Goal: Use online tool/utility: Utilize a website feature to perform a specific function

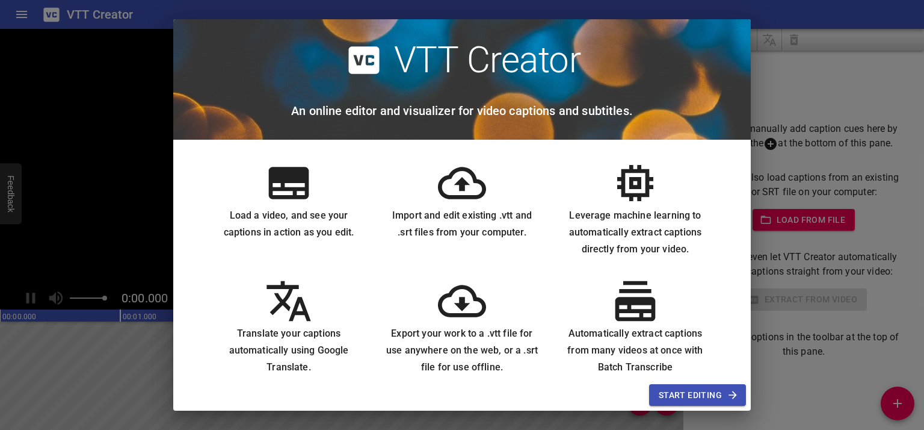
click at [665, 388] on span "Start Editing" at bounding box center [698, 395] width 78 height 15
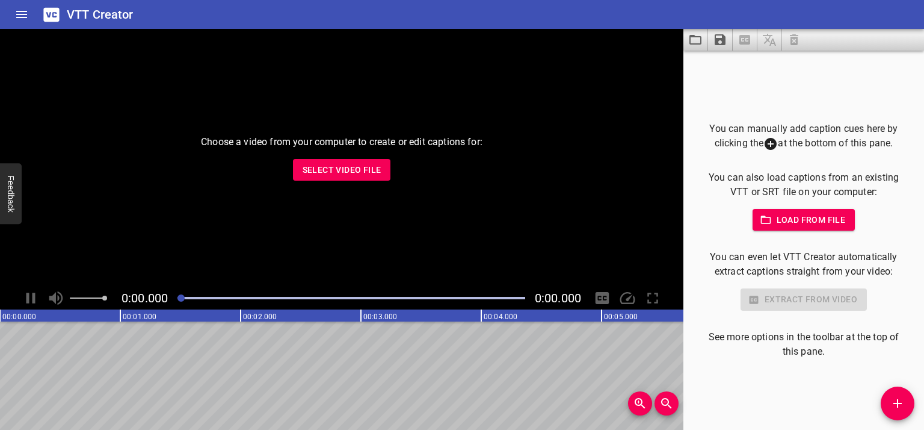
click at [776, 225] on span "Load from file" at bounding box center [805, 219] width 84 height 15
click at [353, 175] on span "Select Video File" at bounding box center [342, 169] width 79 height 15
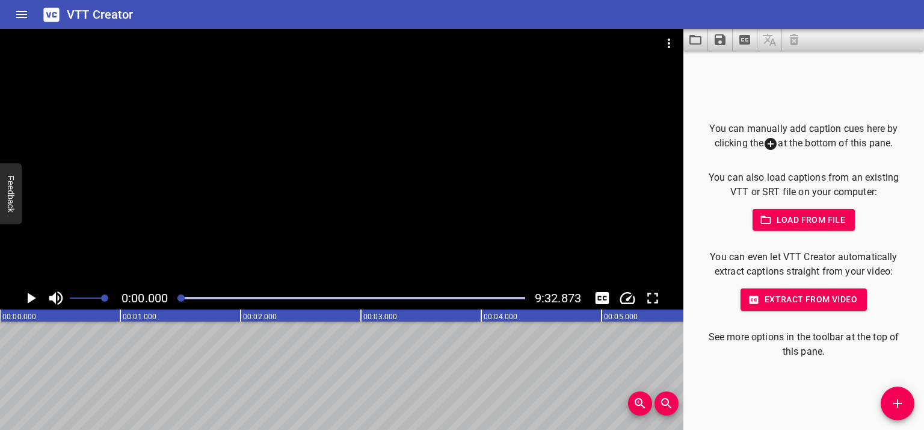
click at [32, 297] on icon "Play/Pause" at bounding box center [32, 297] width 8 height 11
click at [33, 296] on icon "Play/Pause" at bounding box center [30, 297] width 9 height 11
click at [605, 301] on icon "Toggle captions" at bounding box center [603, 298] width 14 height 12
click at [25, 297] on icon "Play/Pause" at bounding box center [31, 298] width 18 height 18
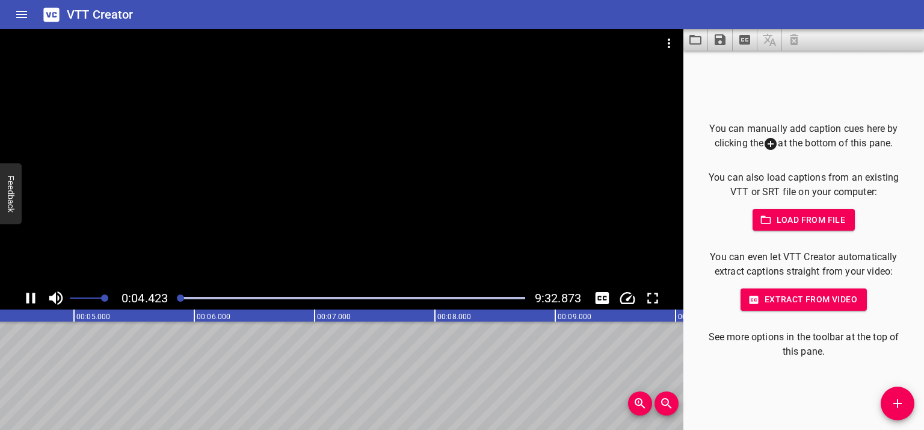
click at [28, 297] on icon "Play/Pause" at bounding box center [30, 297] width 9 height 11
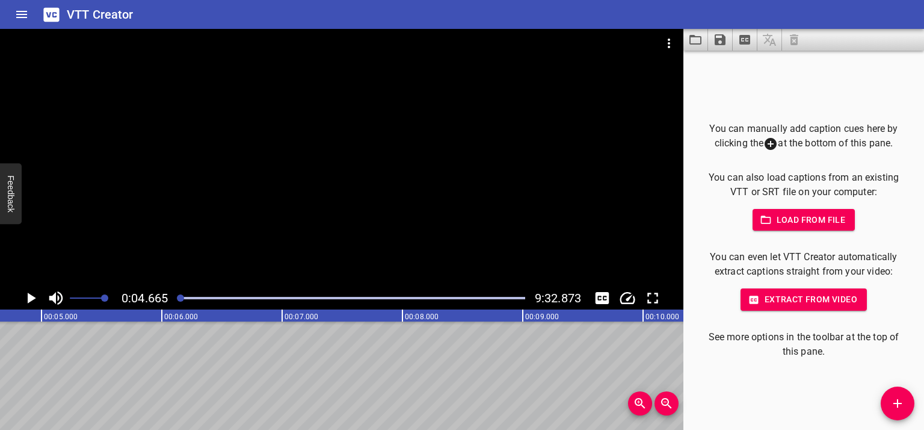
scroll to position [0, 561]
click at [784, 305] on span "Extract from video" at bounding box center [803, 299] width 107 height 15
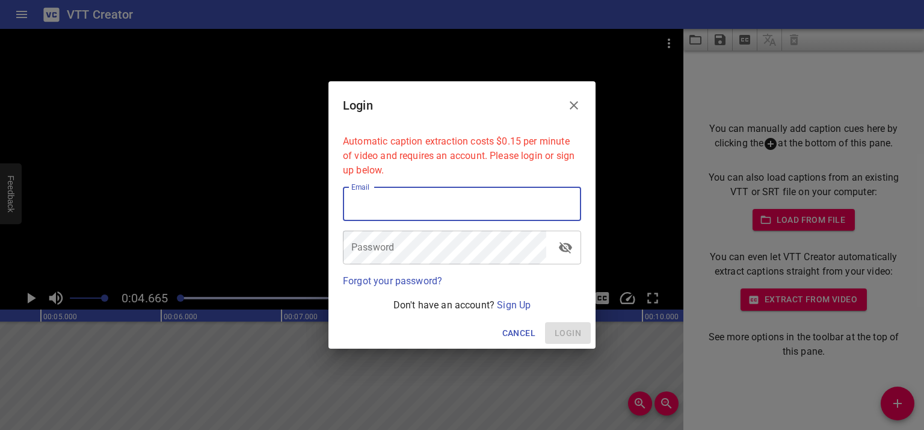
click at [422, 206] on input "email" at bounding box center [462, 204] width 238 height 34
type input "[EMAIL_ADDRESS][DOMAIN_NAME]"
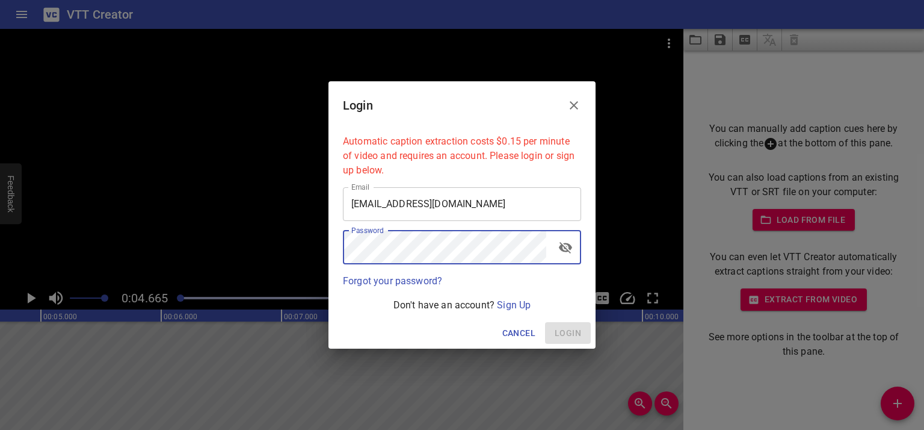
click at [504, 297] on div "Don't have an account? Sign Up" at bounding box center [462, 305] width 248 height 24
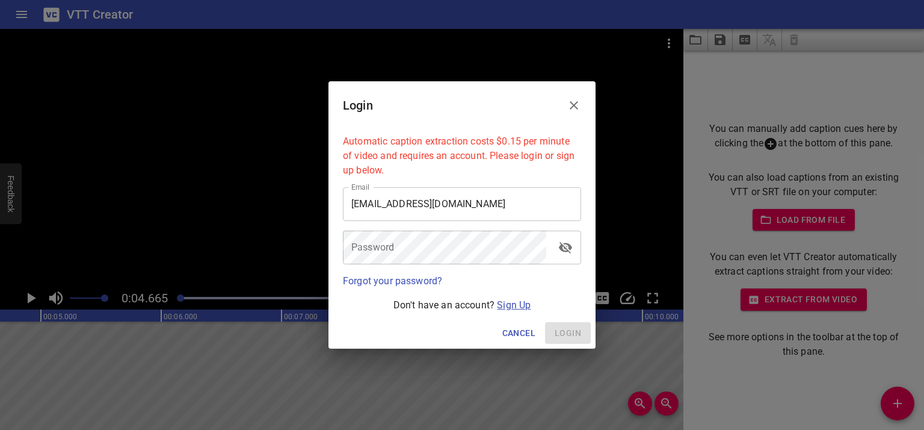
click at [504, 299] on p "Don't have an account? Sign Up" at bounding box center [462, 305] width 238 height 14
click at [505, 303] on link "Sign Up" at bounding box center [514, 304] width 34 height 11
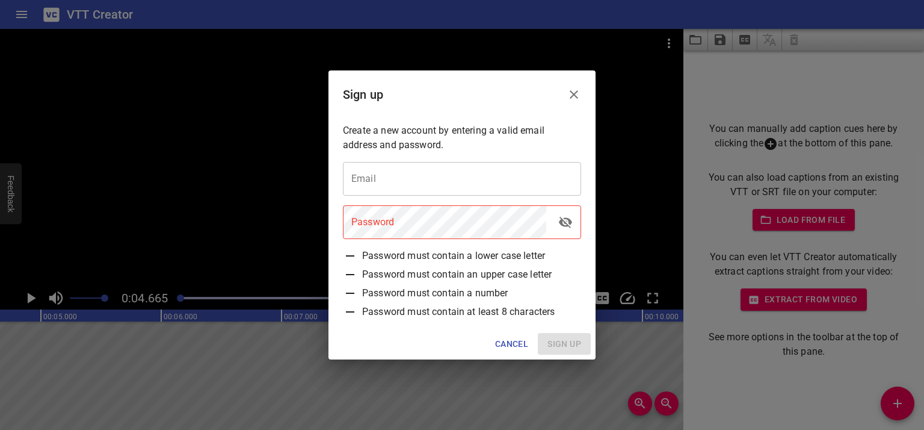
click at [420, 191] on input "email" at bounding box center [462, 179] width 238 height 34
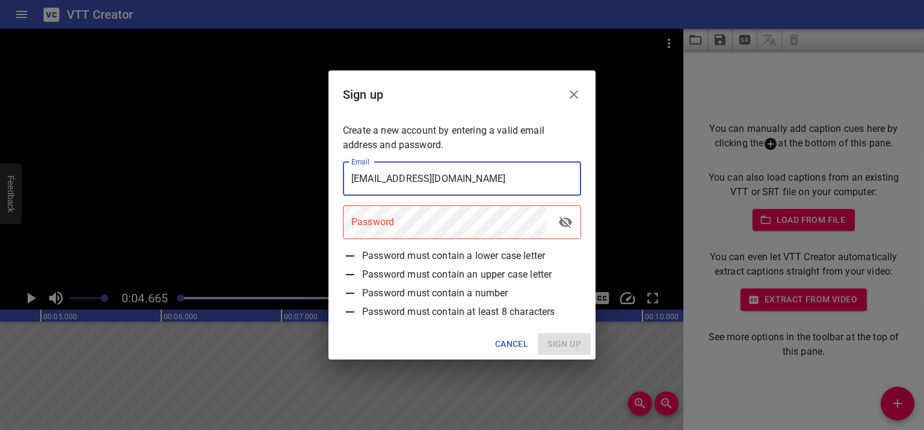
type input "[EMAIL_ADDRESS][DOMAIN_NAME]"
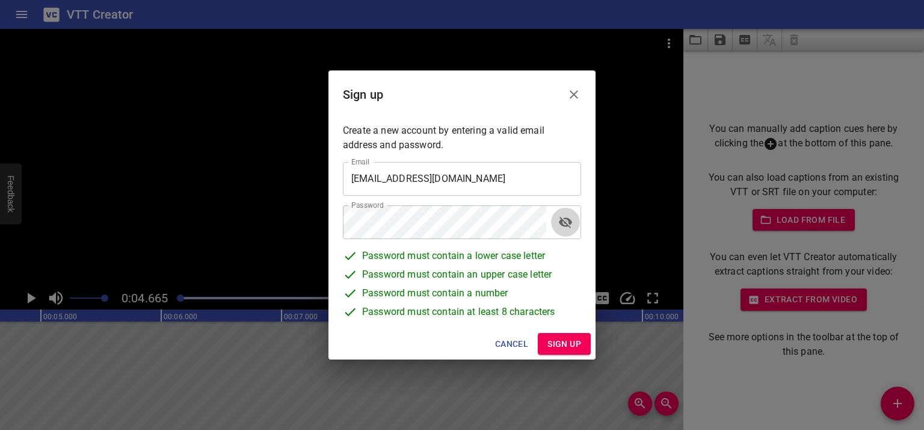
click at [558, 222] on icon "toggle password visibility" at bounding box center [565, 222] width 14 height 14
click at [559, 222] on icon "toggle password visibility" at bounding box center [565, 222] width 14 height 14
click at [577, 332] on div "Cancel Sign up" at bounding box center [462, 344] width 267 height 32
click at [573, 338] on span "Sign up" at bounding box center [565, 343] width 34 height 15
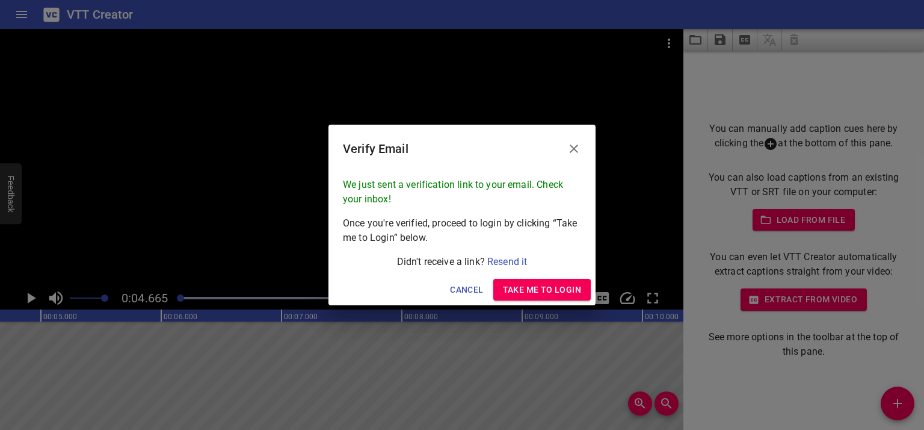
click at [526, 293] on span "Take me to Login" at bounding box center [542, 289] width 78 height 15
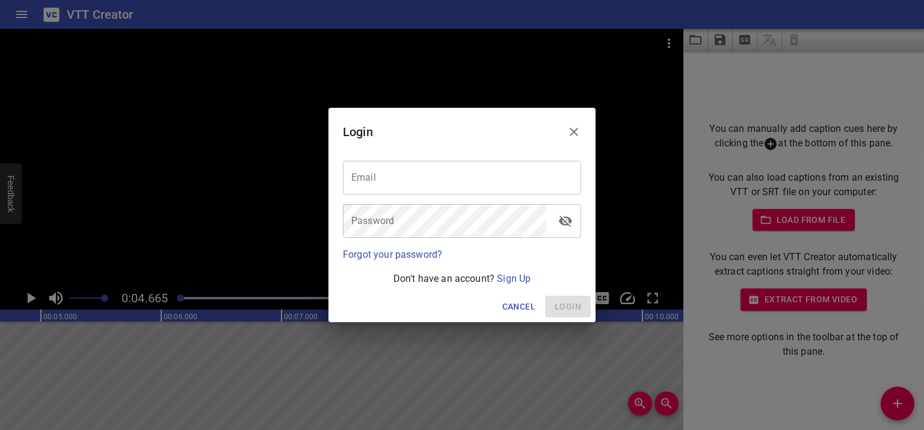
click at [432, 171] on input "email" at bounding box center [462, 178] width 238 height 34
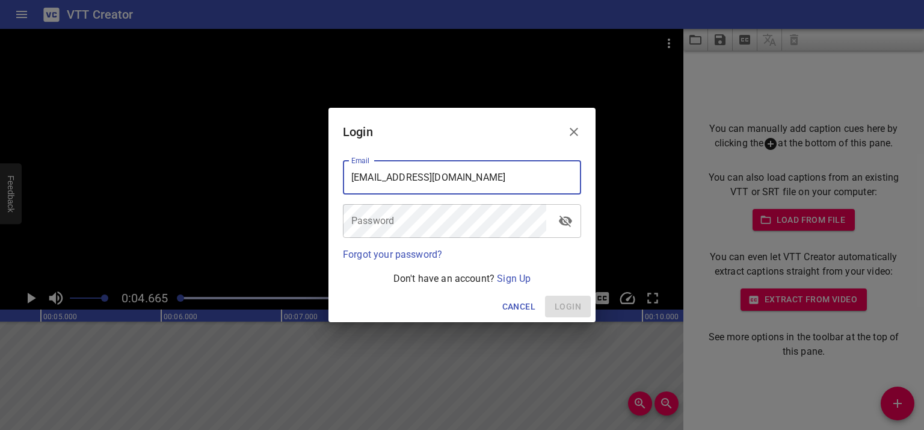
type input "[EMAIL_ADDRESS][DOMAIN_NAME]"
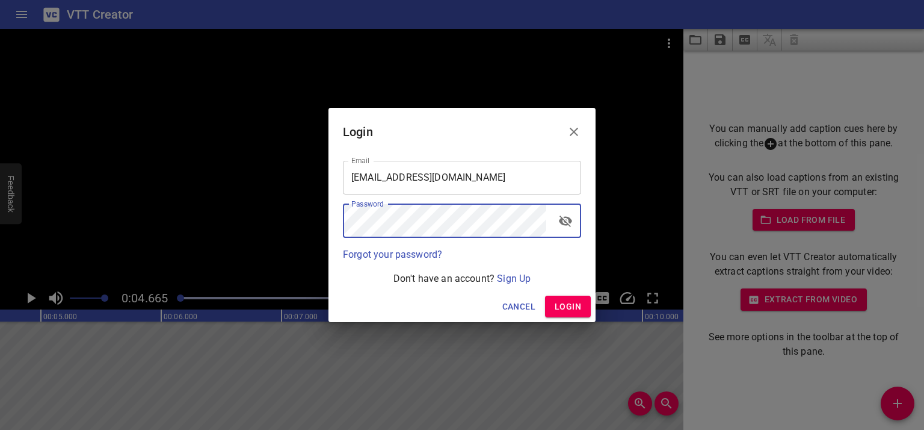
click at [563, 310] on span "Login" at bounding box center [568, 306] width 26 height 15
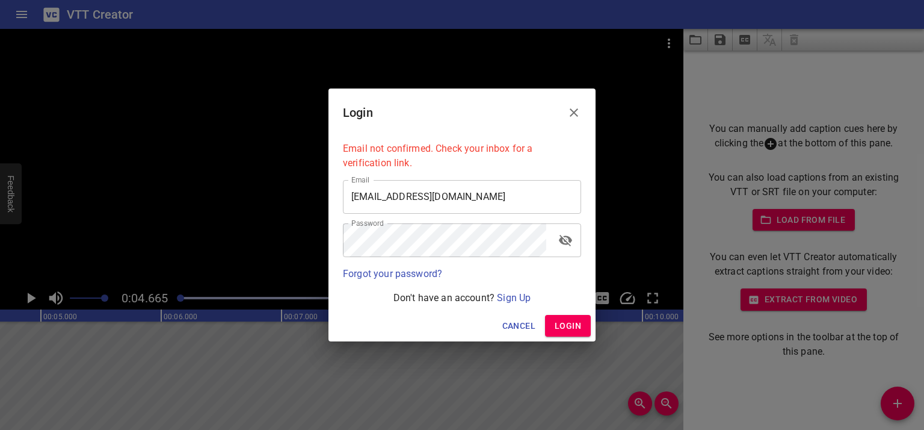
click at [564, 238] on icon "toggle password visibility" at bounding box center [565, 240] width 13 height 11
click at [564, 238] on icon "toggle password visibility" at bounding box center [565, 240] width 14 height 14
click at [550, 320] on button "Login" at bounding box center [568, 326] width 46 height 22
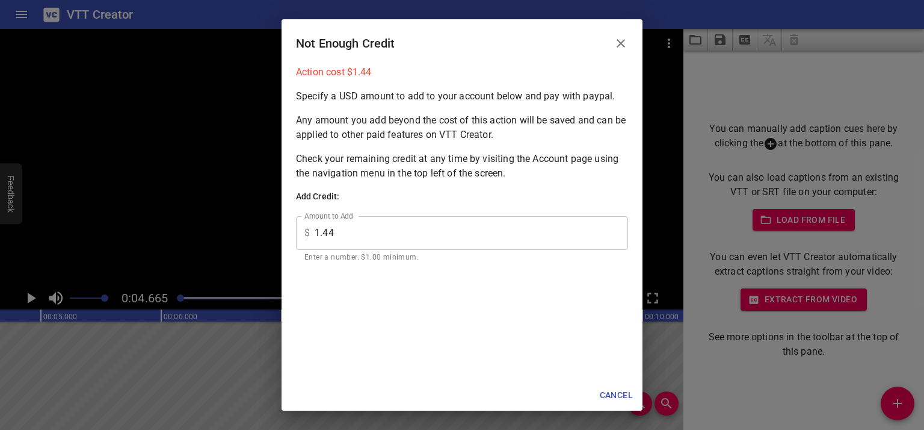
scroll to position [67, 0]
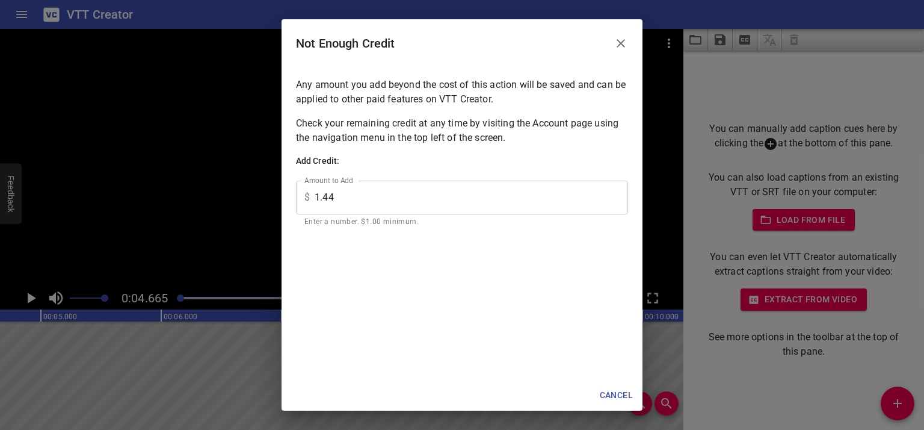
click at [619, 45] on icon "Close" at bounding box center [621, 43] width 8 height 8
